Goal: Information Seeking & Learning: Learn about a topic

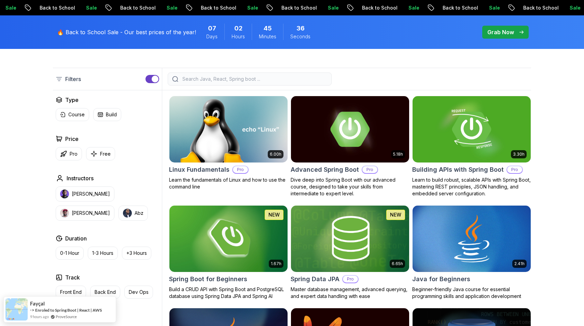
scroll to position [171, 0]
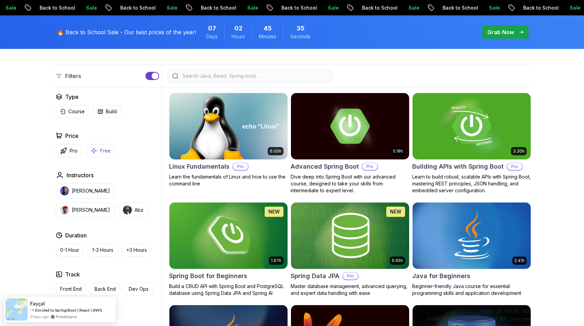
click at [101, 148] on p "Free" at bounding box center [105, 150] width 11 height 7
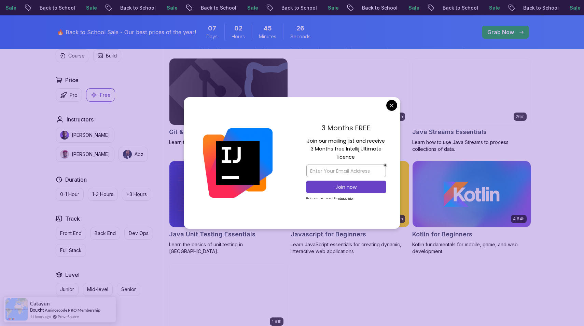
scroll to position [309, 0]
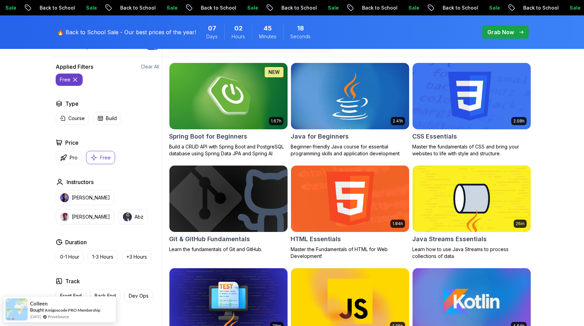
scroll to position [197, 0]
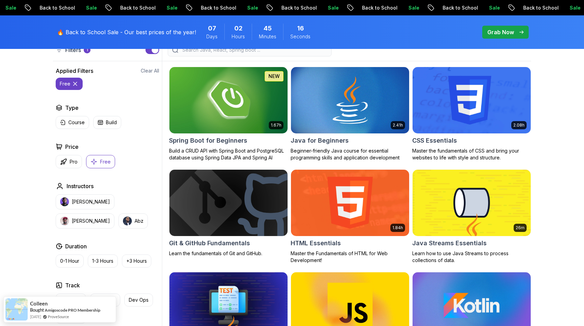
click at [97, 164] on icon "button" at bounding box center [94, 161] width 7 height 7
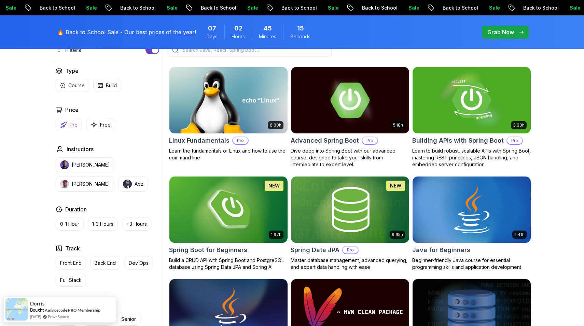
click at [67, 127] on button "Pro" at bounding box center [69, 124] width 26 height 13
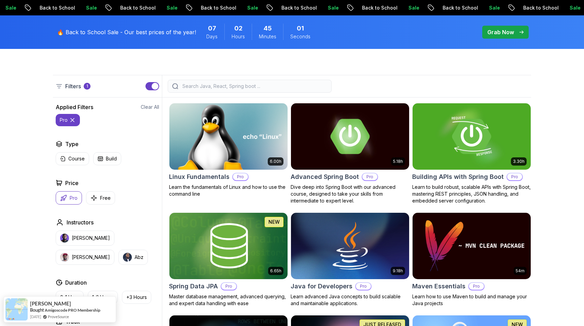
scroll to position [160, 0]
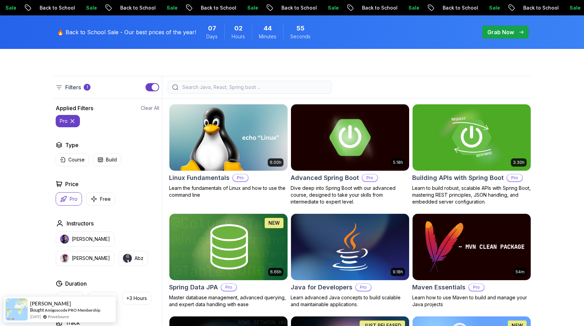
click at [323, 128] on img at bounding box center [350, 137] width 124 height 69
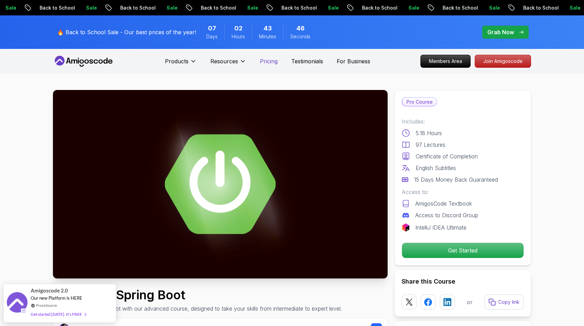
click at [262, 57] on p "Pricing" at bounding box center [269, 61] width 18 height 8
